Goal: Information Seeking & Learning: Learn about a topic

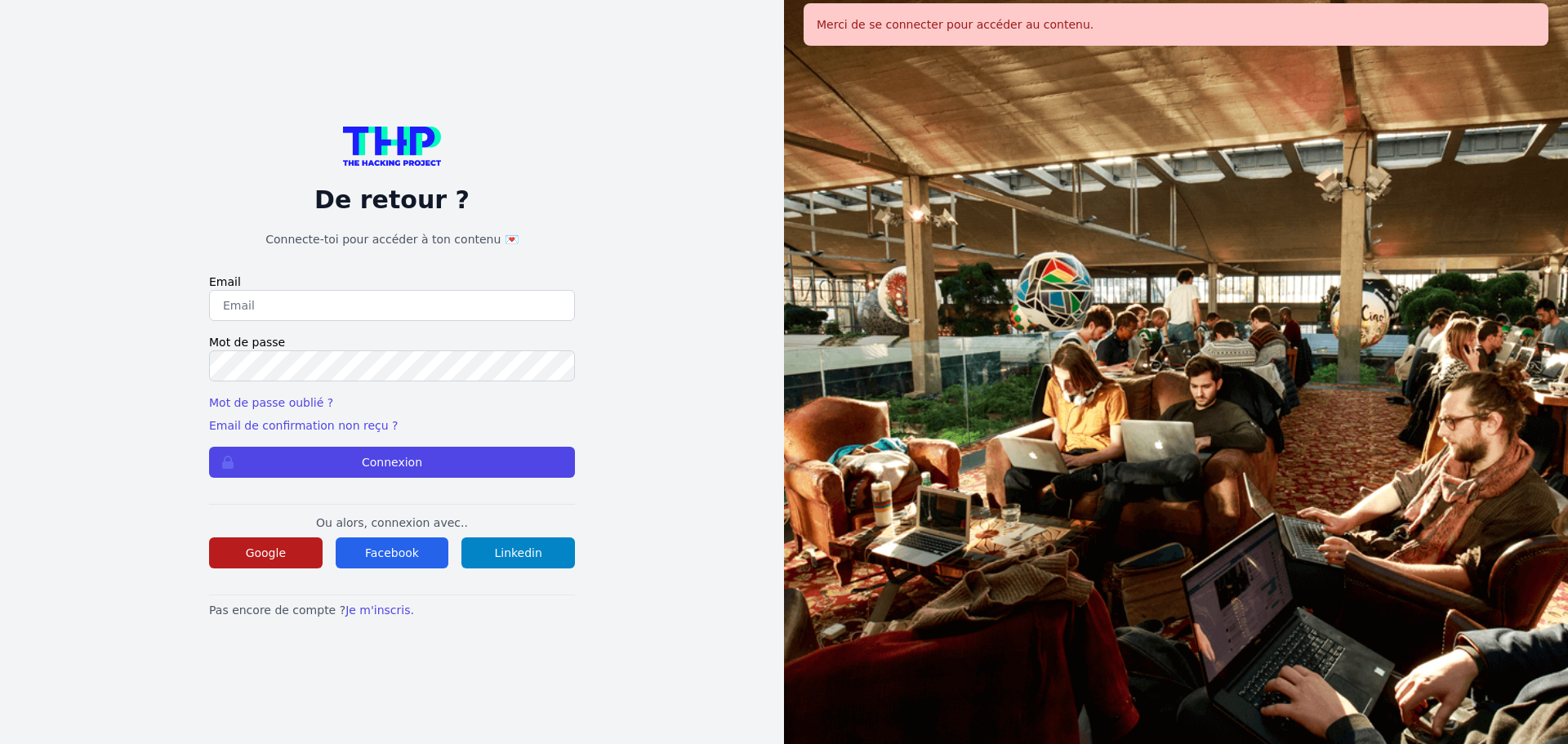
click at [288, 548] on button "Google" at bounding box center [266, 553] width 114 height 31
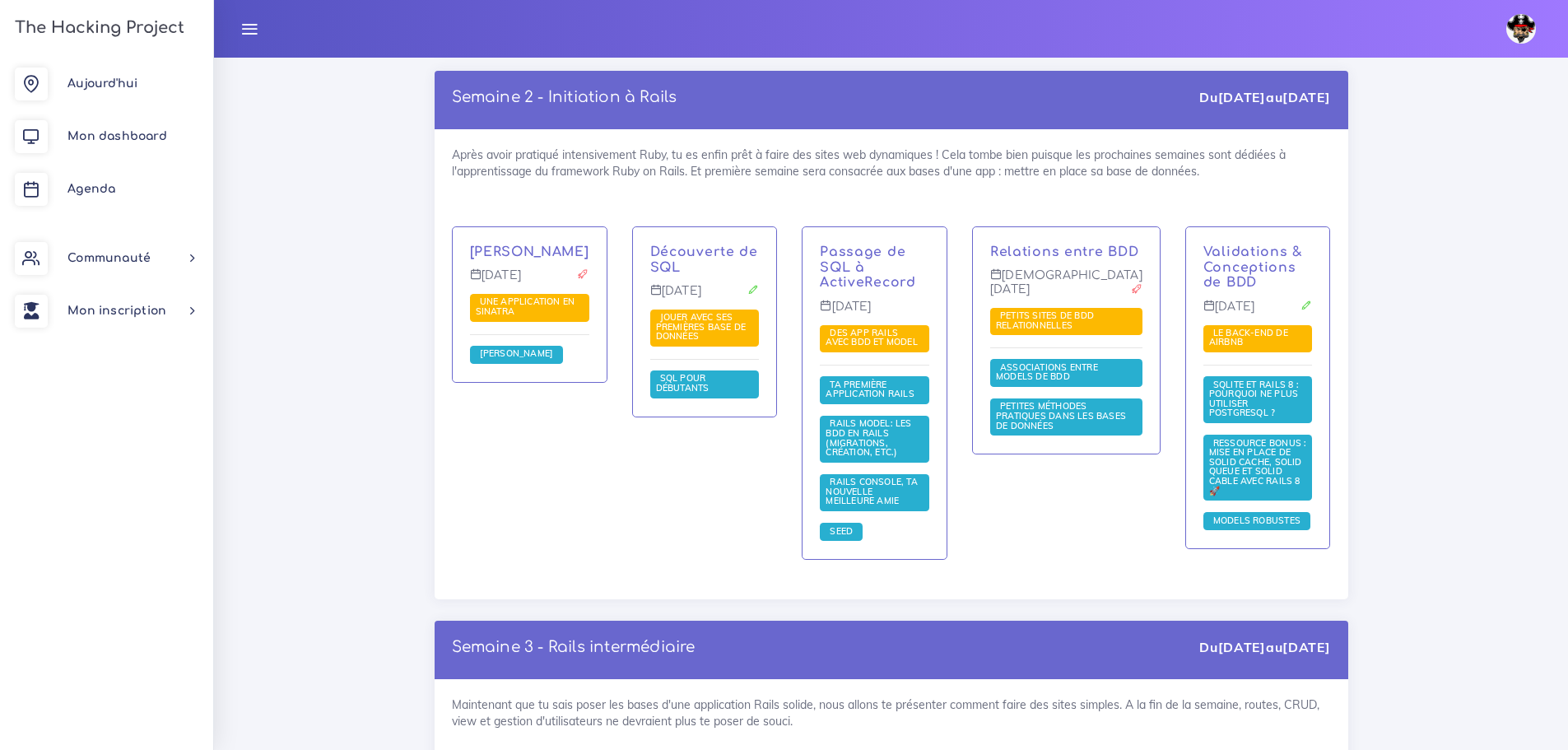
scroll to position [2963, 0]
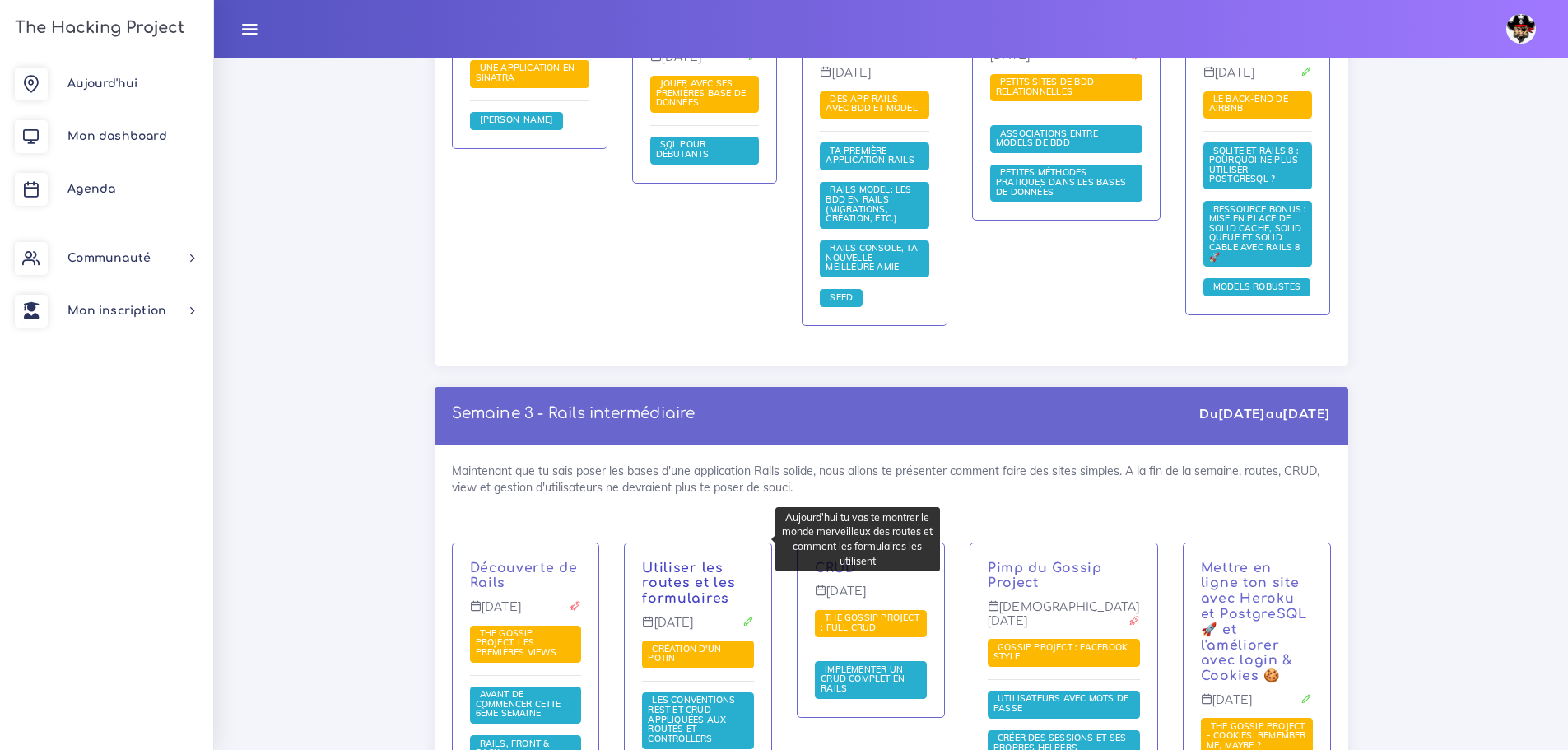
click at [702, 561] on link "Utiliser les routes et les formulaires" at bounding box center [689, 583] width 93 height 46
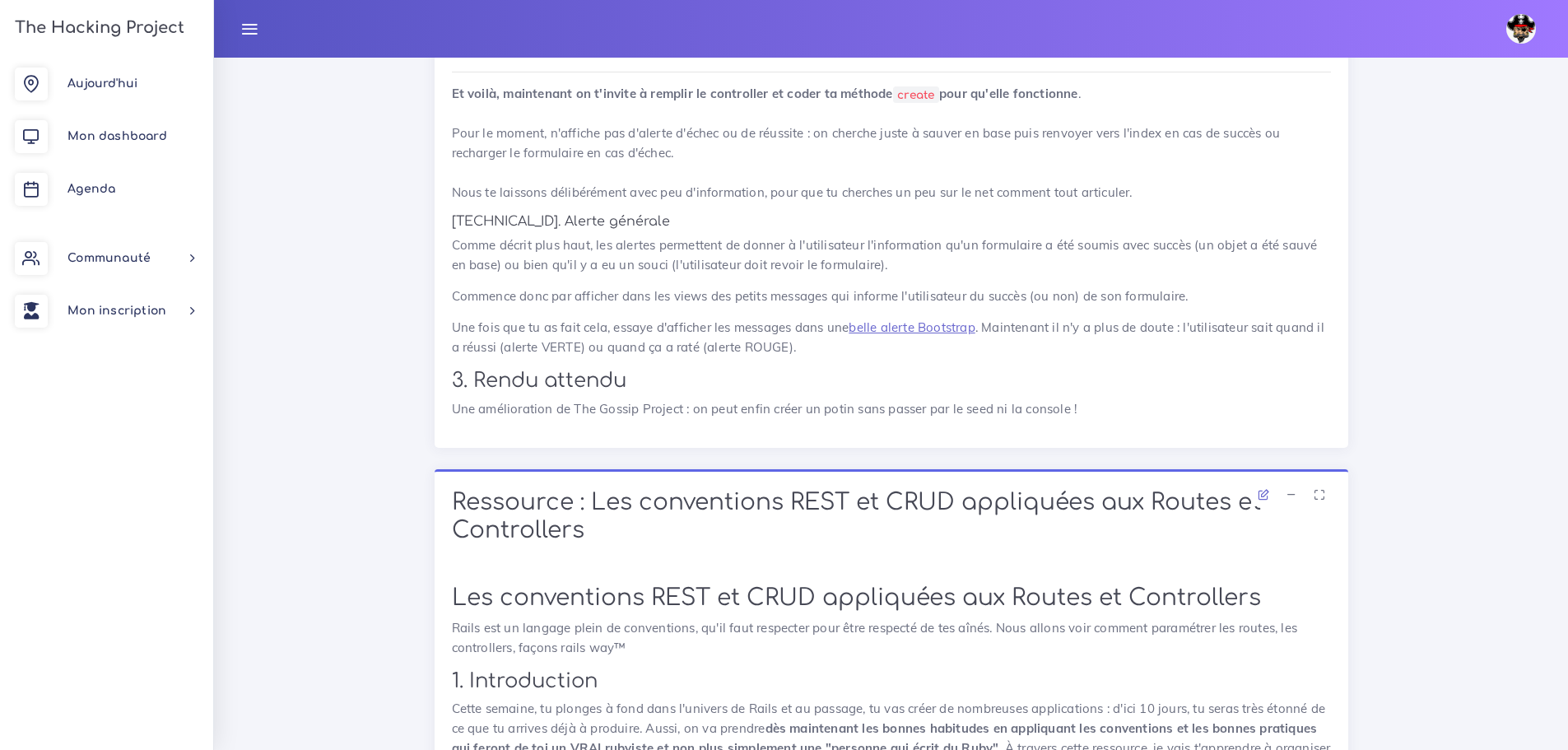
scroll to position [2963, 0]
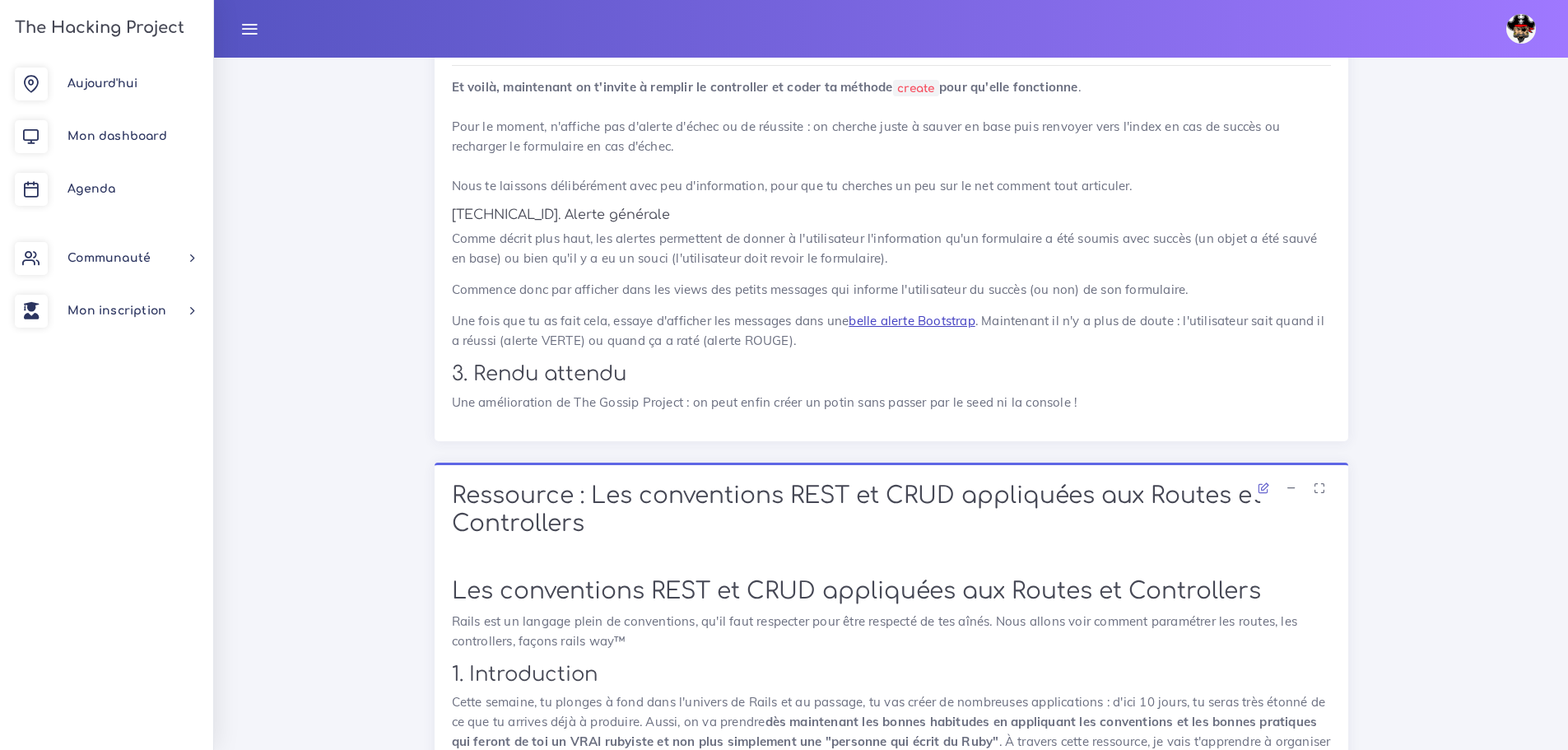
click at [973, 329] on link "belle alerte Bootstrap" at bounding box center [911, 320] width 126 height 15
